Goal: Go to known website: Access a specific website the user already knows

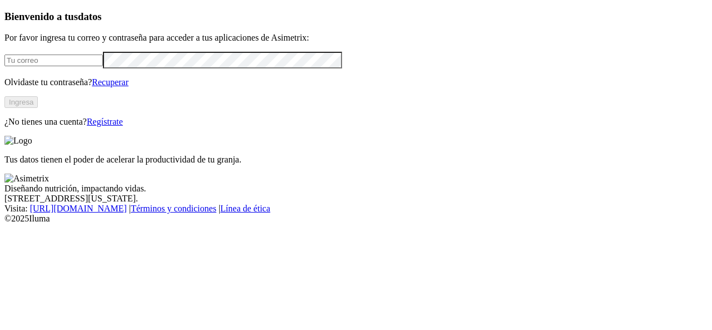
type input "[EMAIL_ADDRESS][PERSON_NAME][DOMAIN_NAME]"
click at [38, 108] on button "Ingresa" at bounding box center [20, 102] width 33 height 12
